Goal: Task Accomplishment & Management: Use online tool/utility

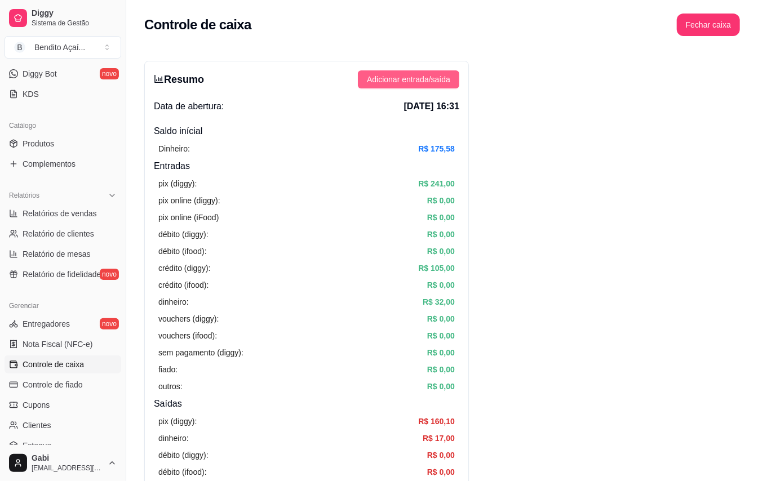
click at [396, 73] on span "Adicionar entrada/saída" at bounding box center [408, 79] width 83 height 12
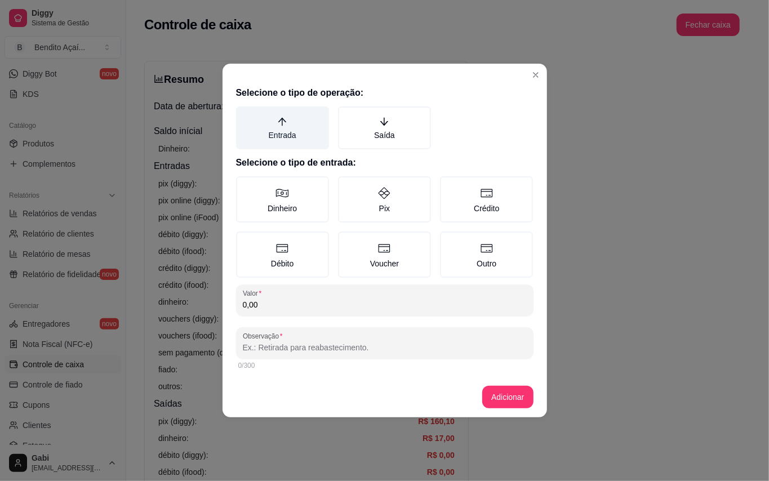
click at [294, 136] on label "Entrada" at bounding box center [282, 128] width 93 height 43
click at [245, 115] on button "Entrada" at bounding box center [240, 110] width 9 height 9
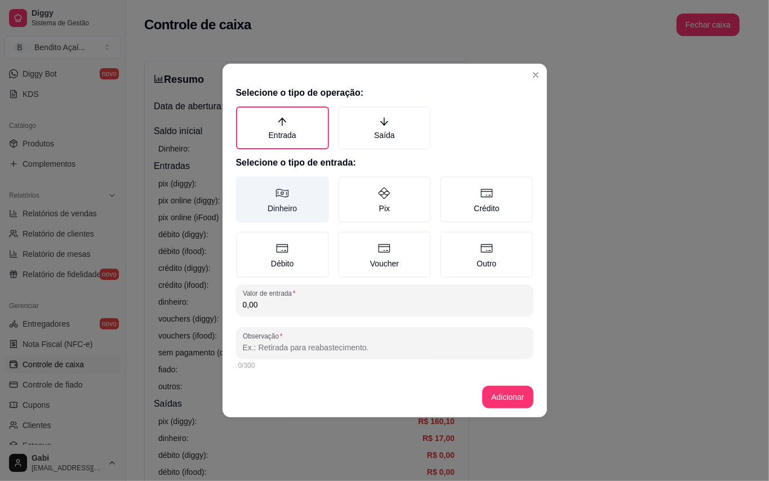
click at [317, 211] on label "Dinheiro" at bounding box center [282, 199] width 93 height 46
click at [245, 185] on button "Dinheiro" at bounding box center [240, 180] width 9 height 9
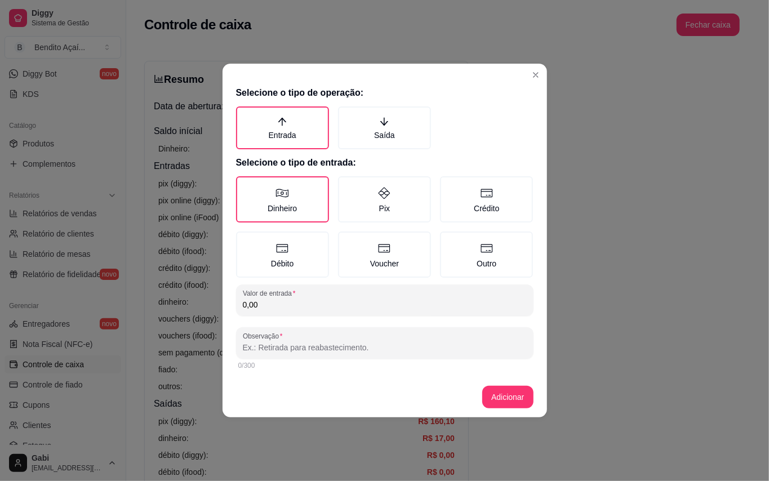
drag, startPoint x: 272, startPoint y: 300, endPoint x: 225, endPoint y: 300, distance: 46.2
click at [225, 300] on div "Selecione o tipo de operação: Entrada Saída Selecione o tipo de entrada: Dinhei…" at bounding box center [385, 229] width 325 height 295
click at [366, 192] on label "Pix" at bounding box center [384, 199] width 93 height 46
click at [347, 185] on button "Pix" at bounding box center [342, 180] width 9 height 9
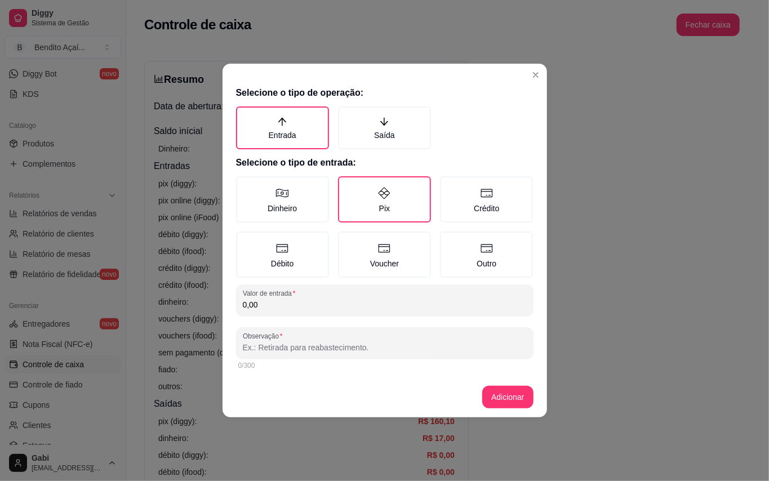
drag, startPoint x: 283, startPoint y: 302, endPoint x: 216, endPoint y: 301, distance: 66.5
click at [216, 301] on div "Selecione o tipo de operação: Entrada Saída Selecione o tipo de entrada: Dinhei…" at bounding box center [384, 240] width 769 height 481
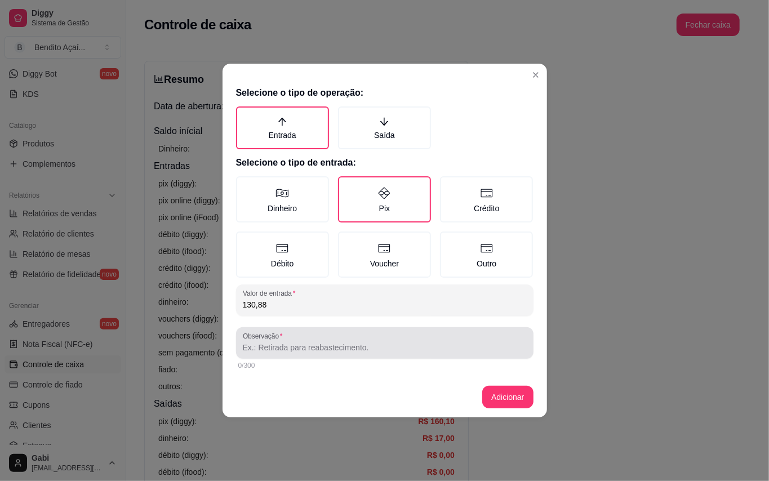
type input "130,88"
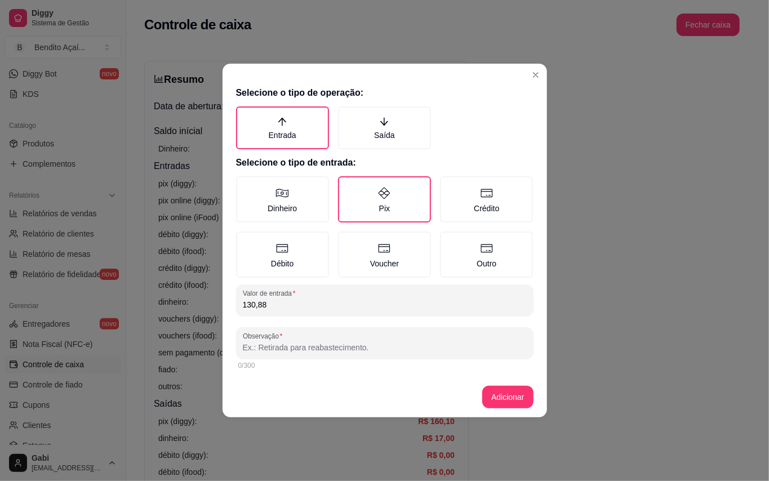
click at [338, 347] on input "Observação" at bounding box center [385, 347] width 284 height 11
type input "e"
type input "d"
type input "dinheiro"
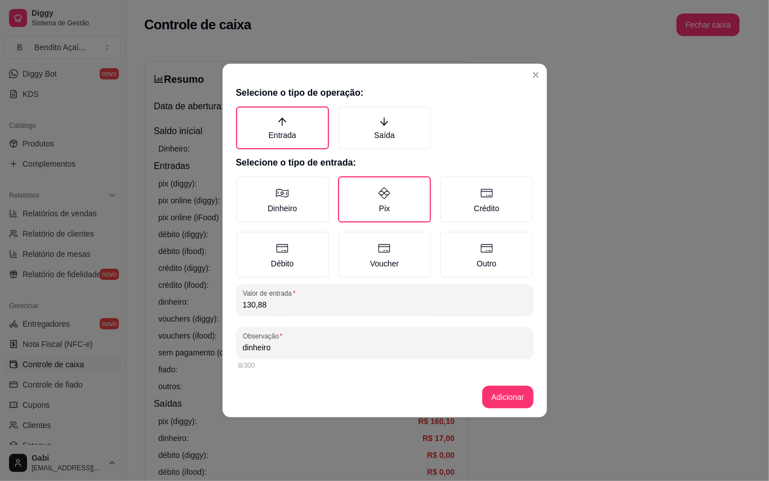
click at [501, 409] on footer "Adicionar" at bounding box center [385, 397] width 325 height 41
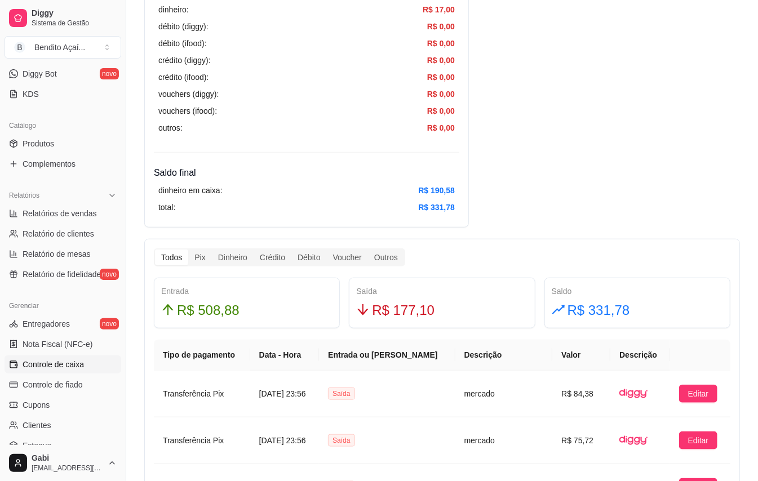
scroll to position [451, 0]
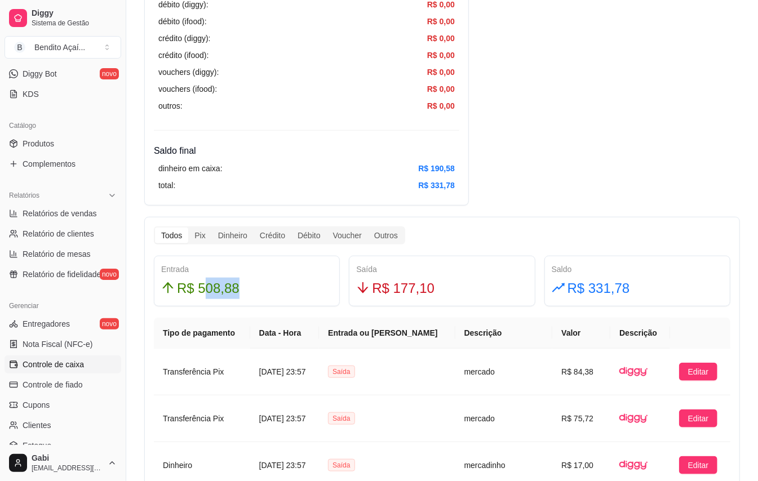
drag, startPoint x: 242, startPoint y: 285, endPoint x: 204, endPoint y: 291, distance: 38.2
click at [203, 291] on div "R$ 508,88" at bounding box center [246, 288] width 171 height 21
click at [222, 283] on span "R$ 508,88" at bounding box center [208, 288] width 63 height 21
drag, startPoint x: 233, startPoint y: 286, endPoint x: 175, endPoint y: 289, distance: 58.7
click at [175, 289] on div "R$ 508,88" at bounding box center [246, 288] width 171 height 21
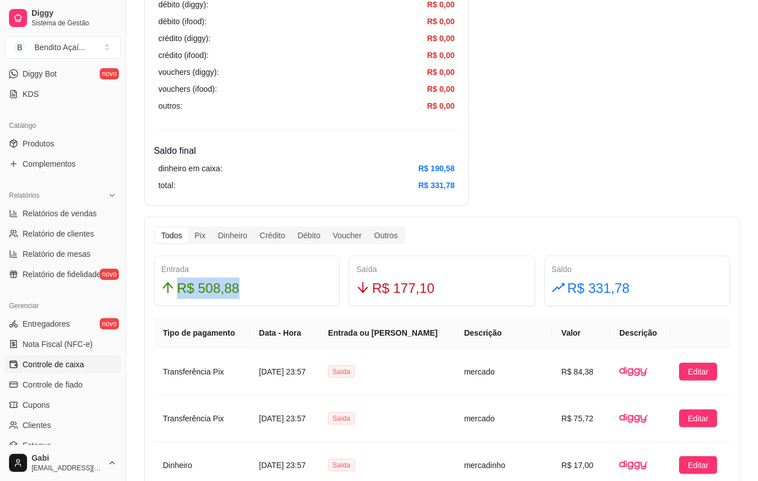
copy span "R$ 508,88"
